Goal: Use online tool/utility: Use online tool/utility

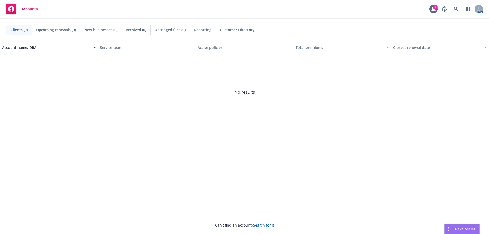
click at [455, 226] on div "Nova Assist" at bounding box center [461, 229] width 35 height 10
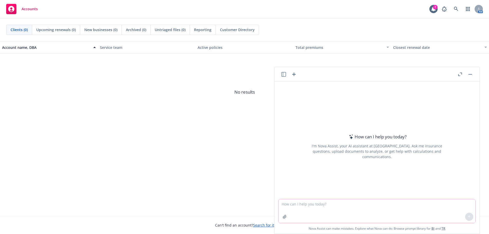
click at [325, 203] on textarea at bounding box center [376, 211] width 197 height 24
type textarea "can you please draft an out of office reply for outlook? I will be out starting…"
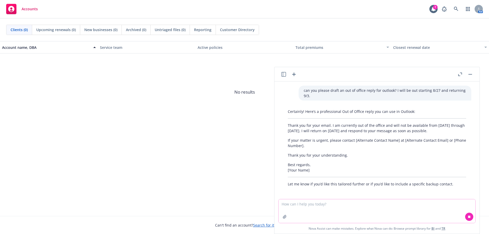
scroll to position [7, 0]
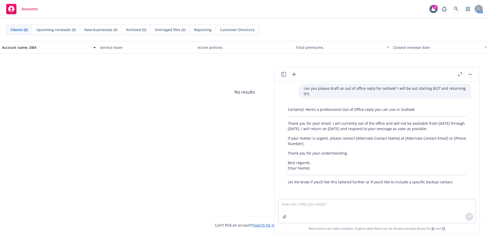
click at [324, 120] on p "Thank you for your email. I am currently out of the office and will not be avai…" at bounding box center [377, 125] width 178 height 11
drag, startPoint x: 287, startPoint y: 118, endPoint x: 454, endPoint y: 126, distance: 167.4
click at [454, 126] on div "Certainly! Here’s a professional Out of Office reply you can use in Outlook: Th…" at bounding box center [376, 145] width 188 height 82
copy p "Thank you for your email. I am currently out of the office and will not be avai…"
click at [469, 73] on button "button" at bounding box center [470, 74] width 6 height 6
